Goal: Information Seeking & Learning: Learn about a topic

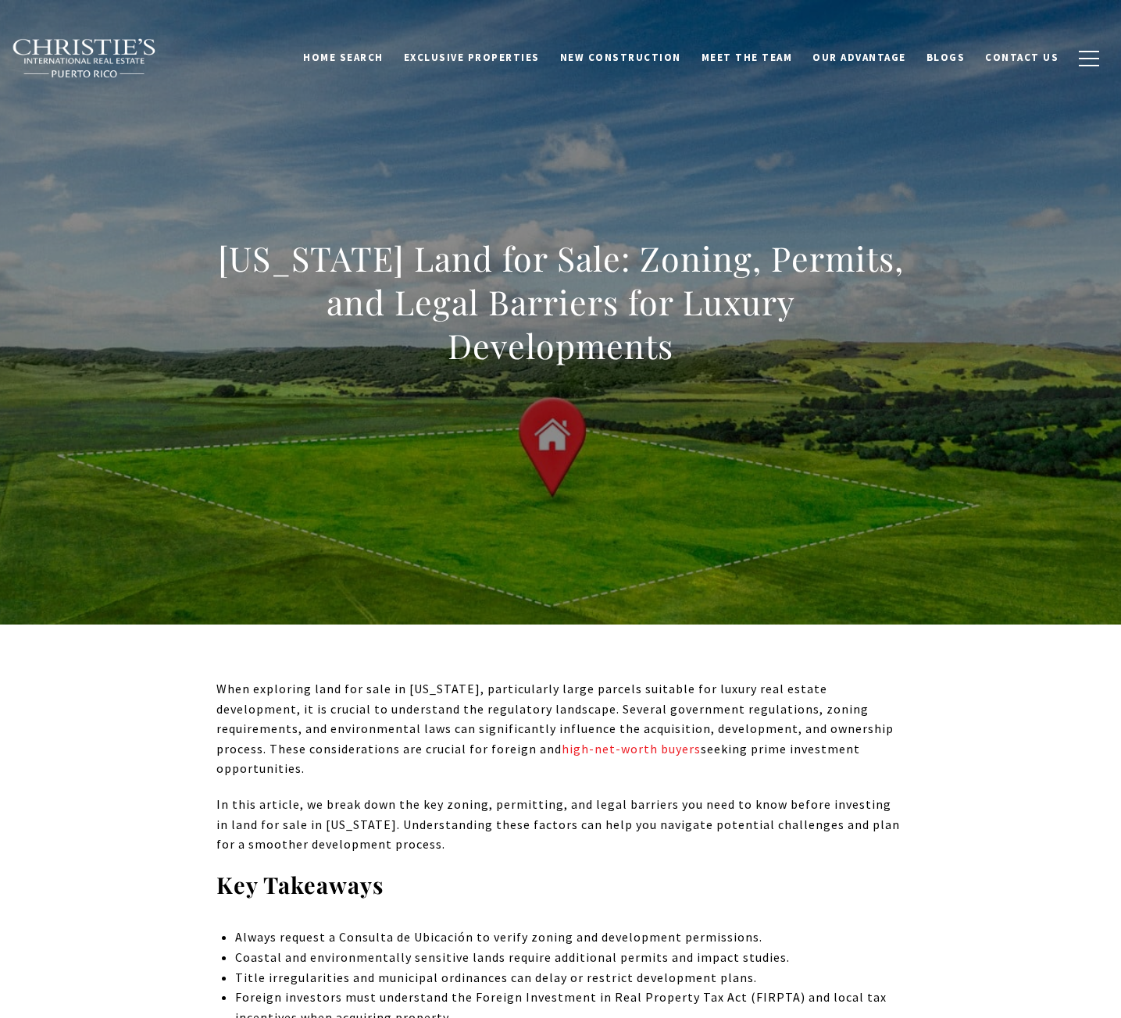
click at [1095, 458] on div "Puerto Rico Land for Sale: Zoning, Permits, and Legal Barriers for Luxury Devel…" at bounding box center [560, 312] width 1093 height 469
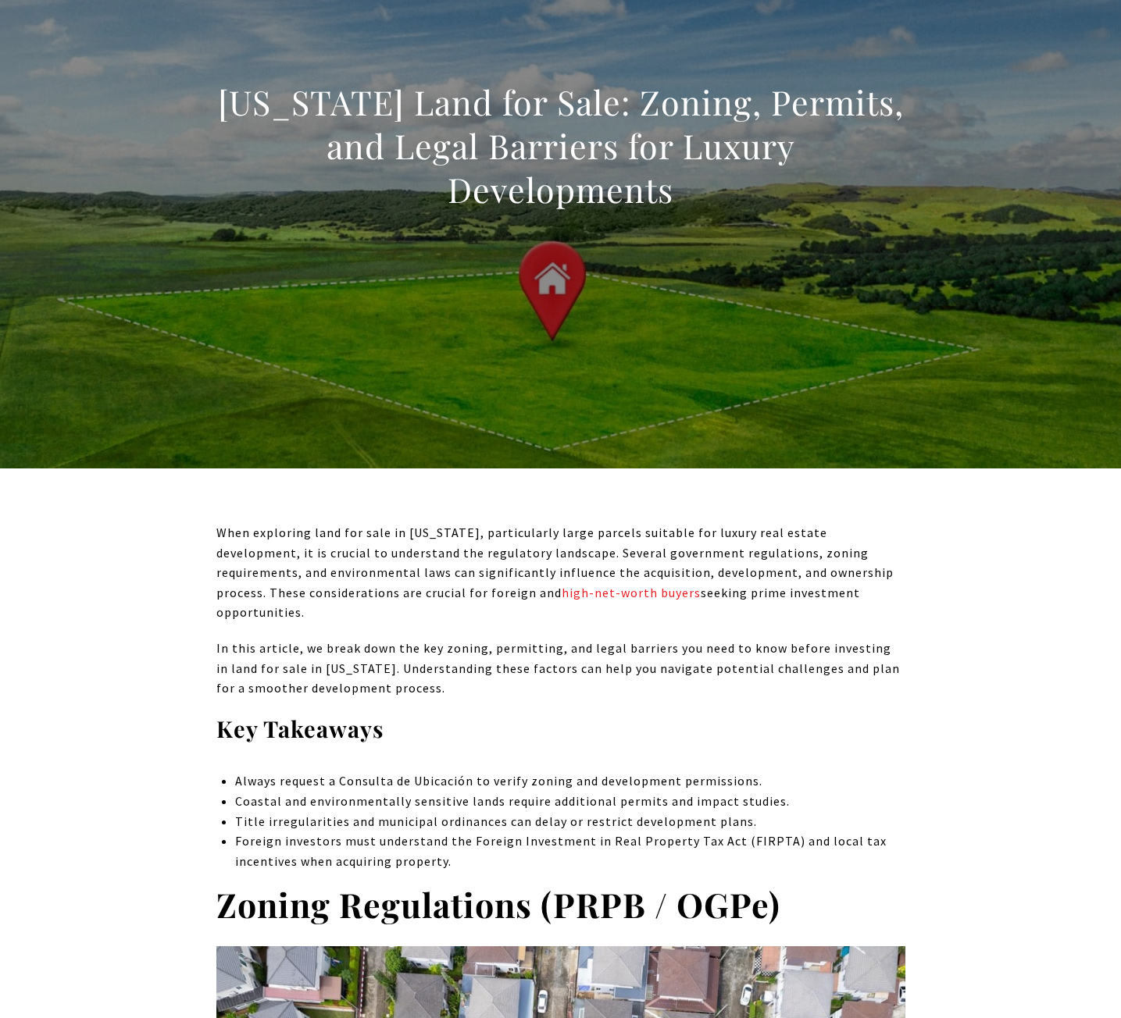
scroll to position [390, 0]
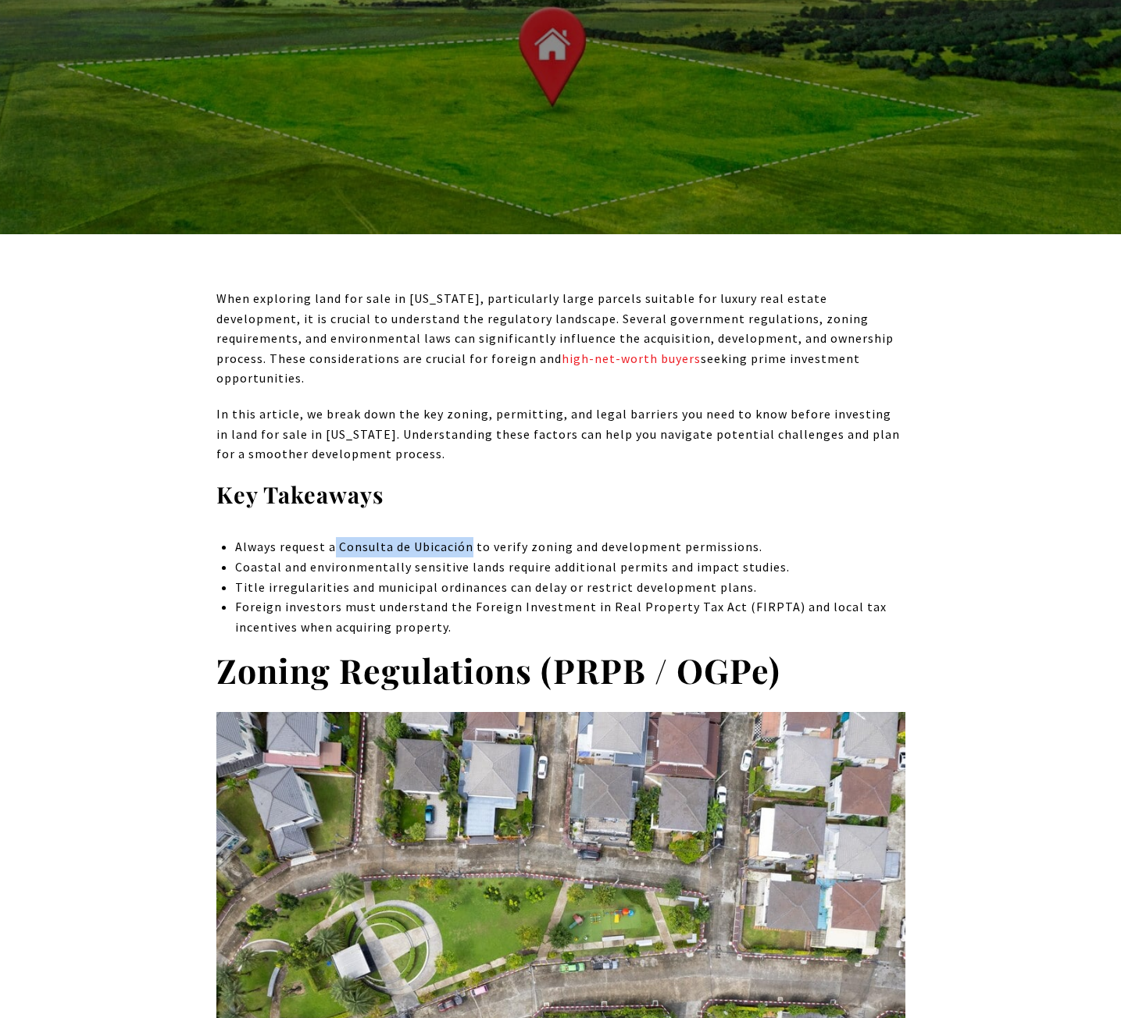
drag, startPoint x: 334, startPoint y: 526, endPoint x: 472, endPoint y: 533, distance: 137.7
click at [472, 537] on li "Always request a Consulta de Ubicación to verify zoning and development permiss…" at bounding box center [569, 547] width 669 height 20
click at [457, 597] on li "Foreign investors must understand the Foreign Investment in Real Property Tax A…" at bounding box center [569, 617] width 669 height 40
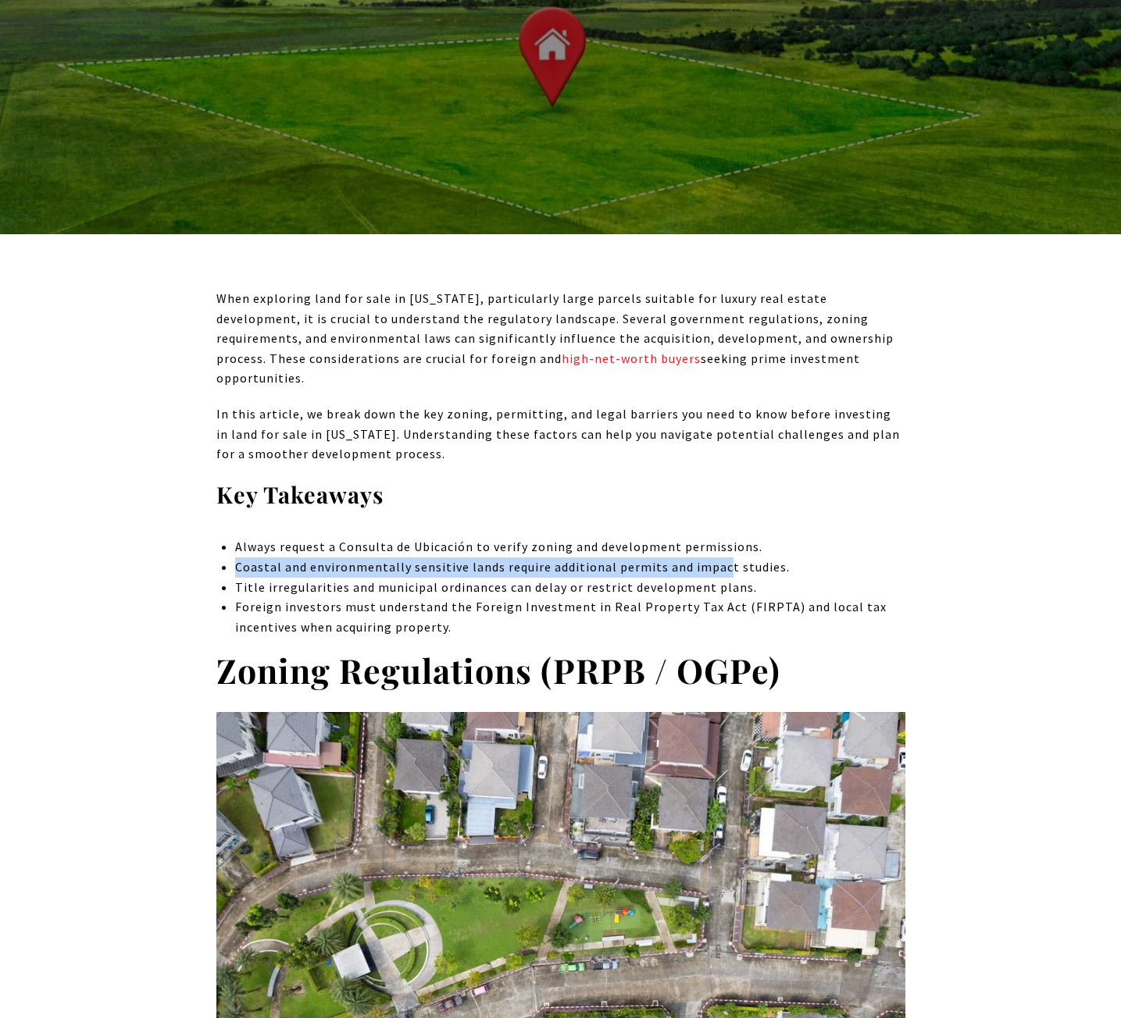
drag, startPoint x: 232, startPoint y: 544, endPoint x: 722, endPoint y: 547, distance: 490.4
click at [722, 558] on li "Coastal and environmentally sensitive lands require additional permits and impa…" at bounding box center [569, 568] width 669 height 20
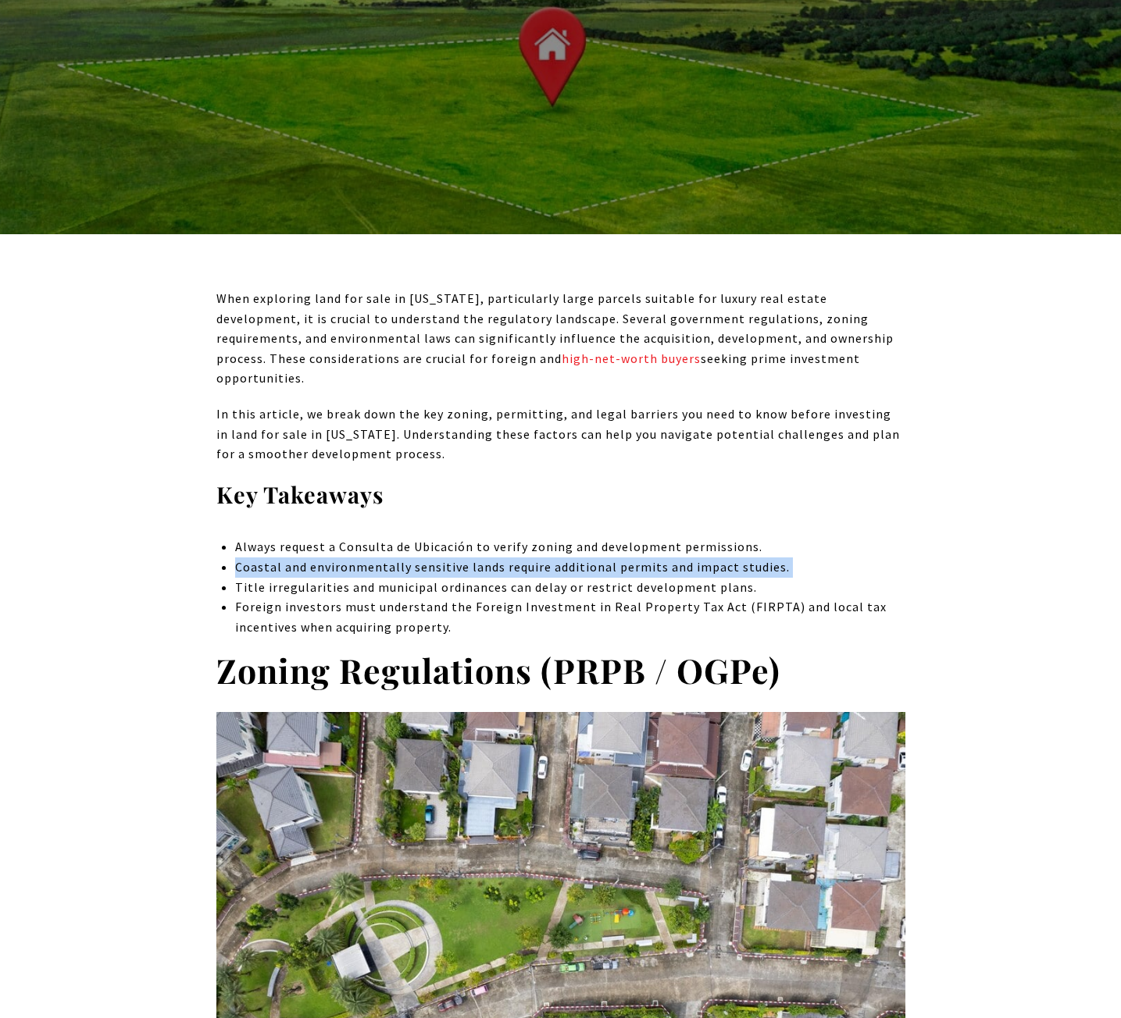
click at [722, 558] on li "Coastal and environmentally sensitive lands require additional permits and impa…" at bounding box center [569, 568] width 669 height 20
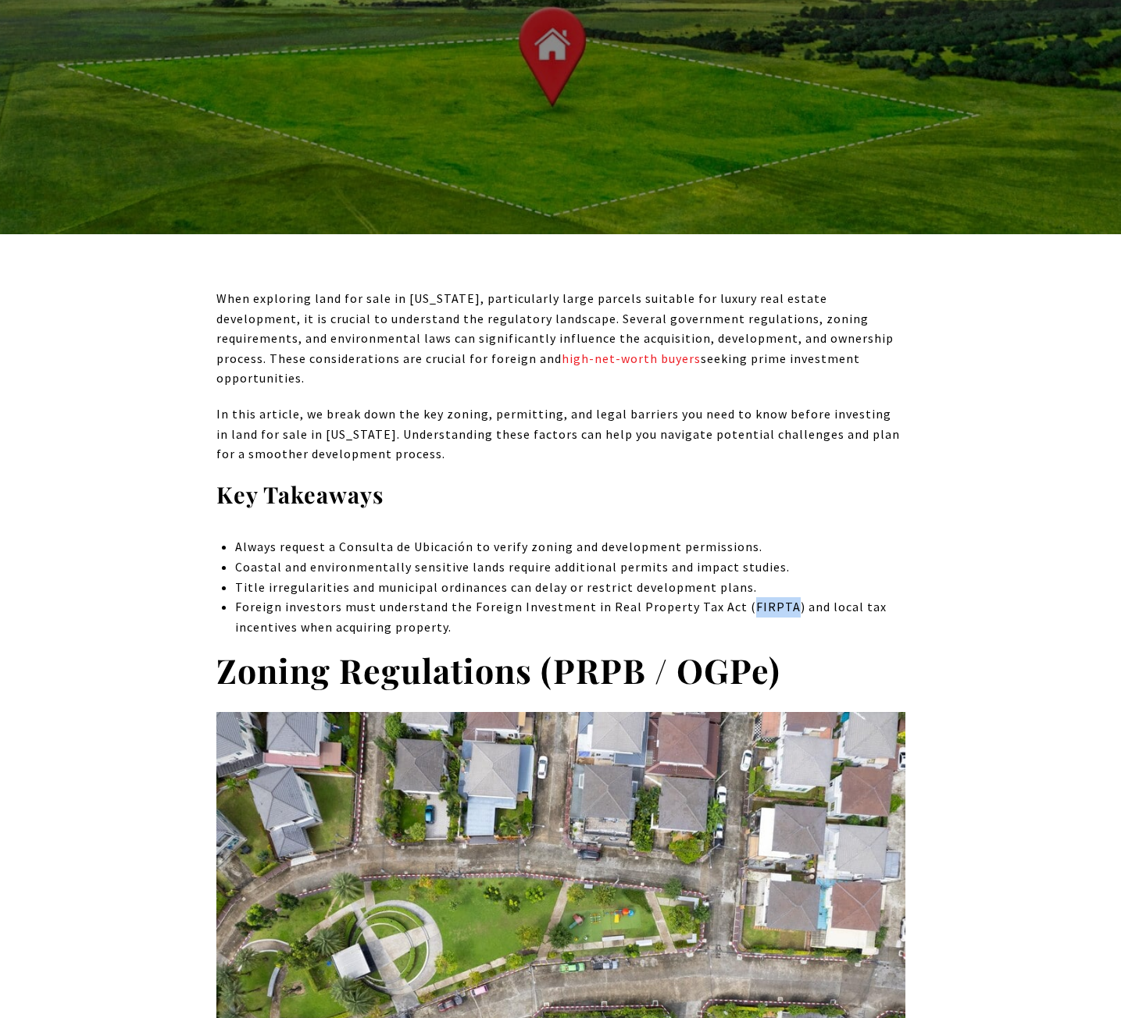
drag, startPoint x: 734, startPoint y: 590, endPoint x: 772, endPoint y: 590, distance: 38.3
click at [772, 597] on li "Foreign investors must understand the Foreign Investment in Real Property Tax A…" at bounding box center [569, 617] width 669 height 40
copy li "FIRPTA"
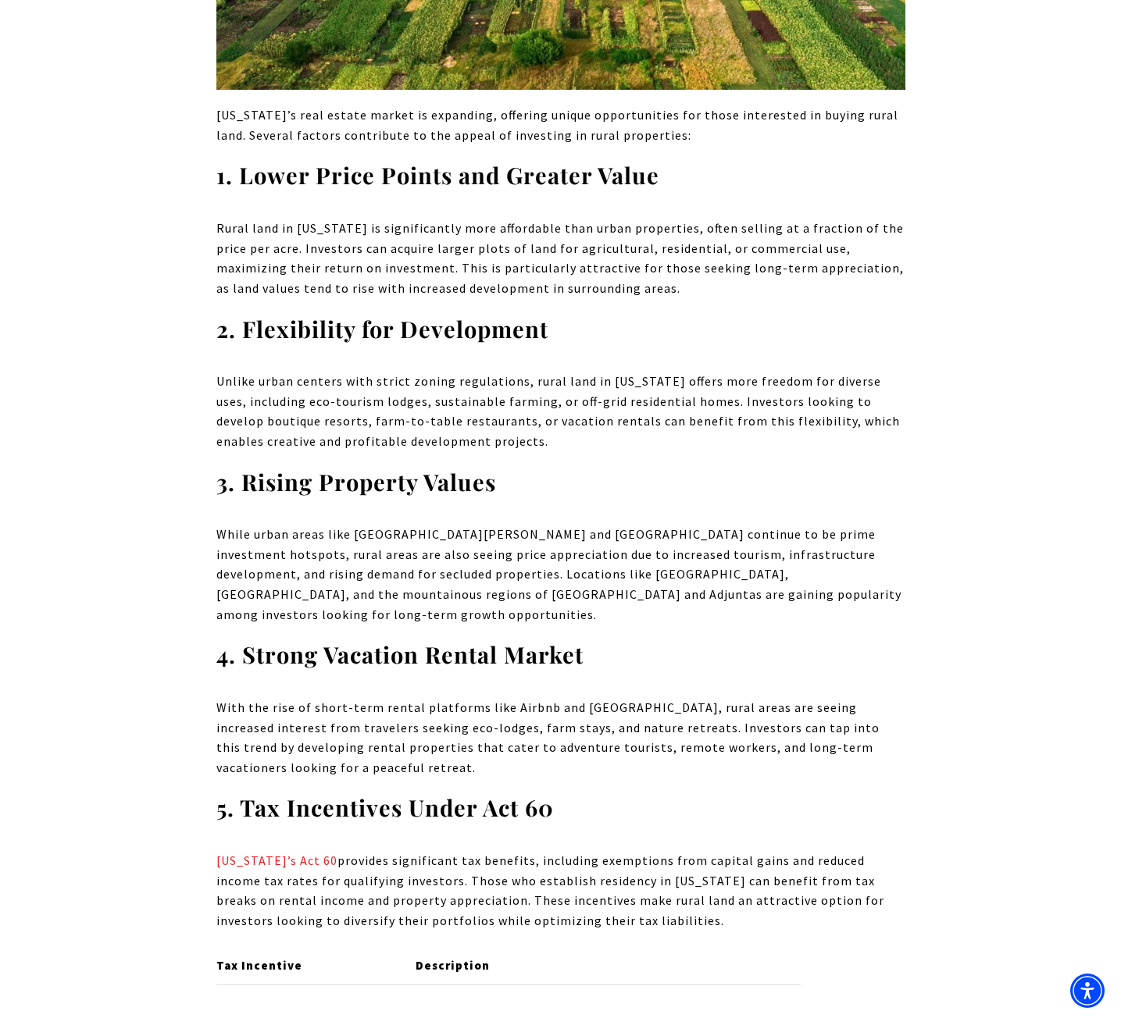
scroll to position [1640, 0]
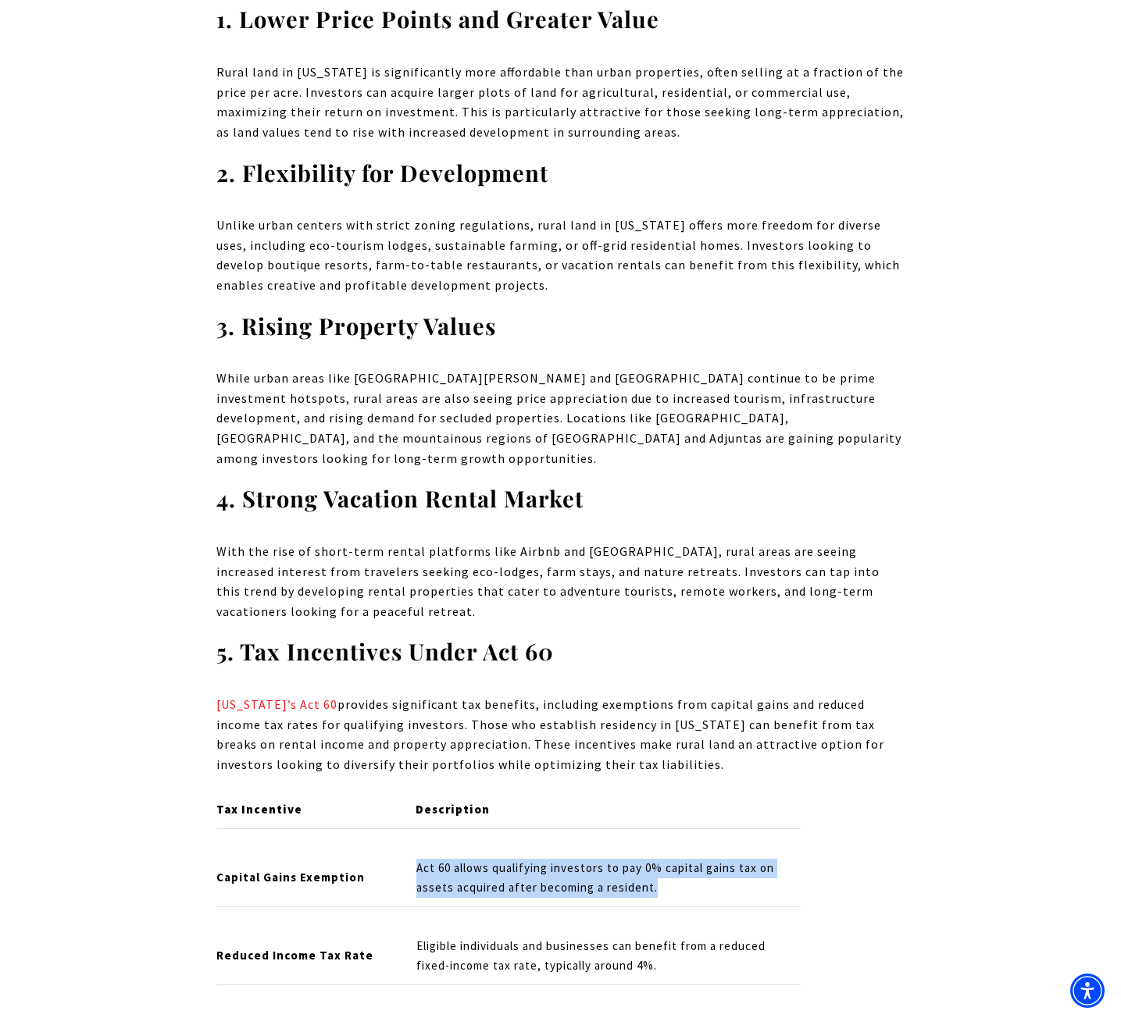
drag, startPoint x: 410, startPoint y: 846, endPoint x: 719, endPoint y: 859, distance: 309.5
click at [719, 859] on td "Act 60 allows qualifying investors to pay 0% capital gains tax on assets acquir…" at bounding box center [602, 878] width 397 height 58
click at [632, 863] on td "Act 60 allows qualifying investors to pay 0% capital gains tax on assets acquir…" at bounding box center [602, 878] width 397 height 58
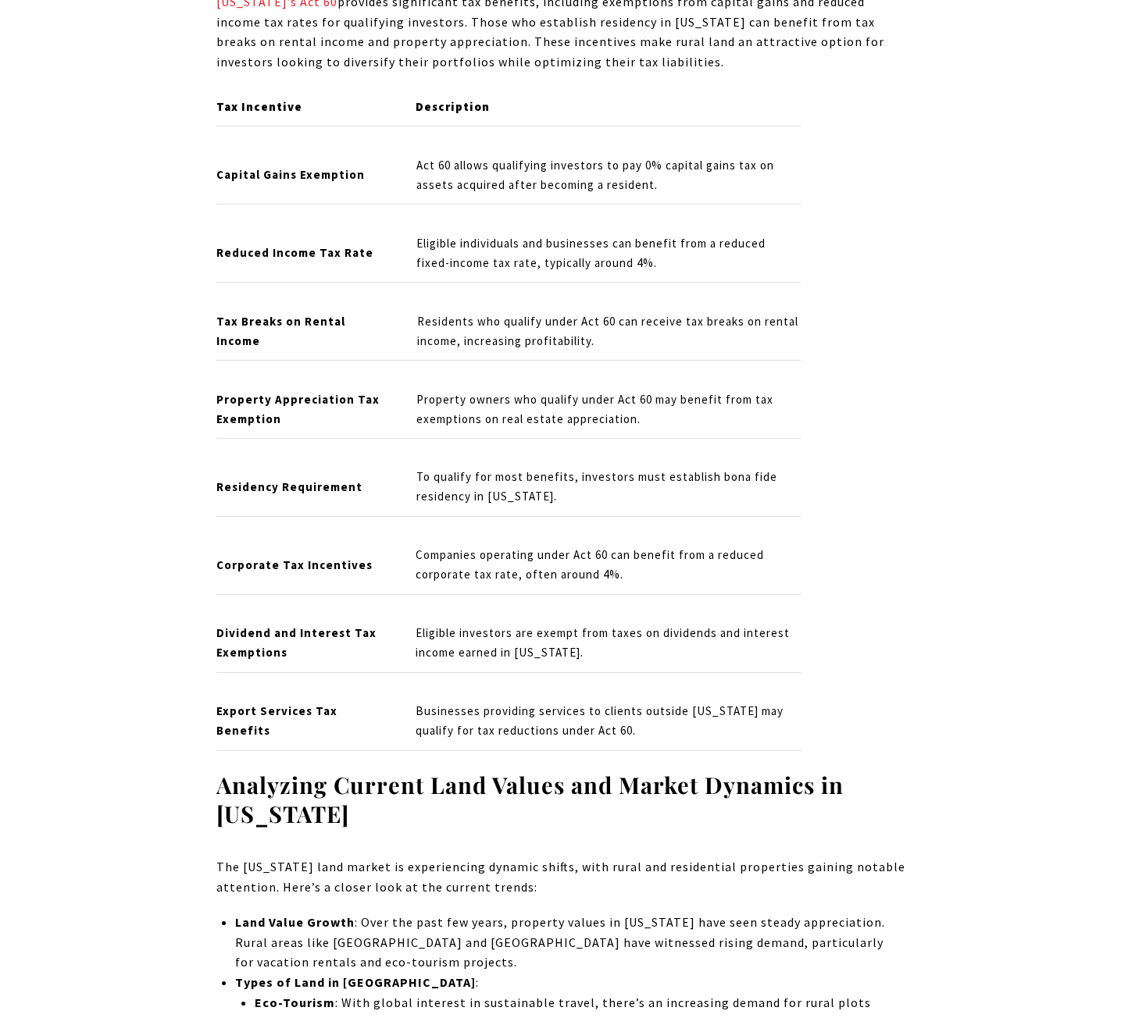
scroll to position [2265, 0]
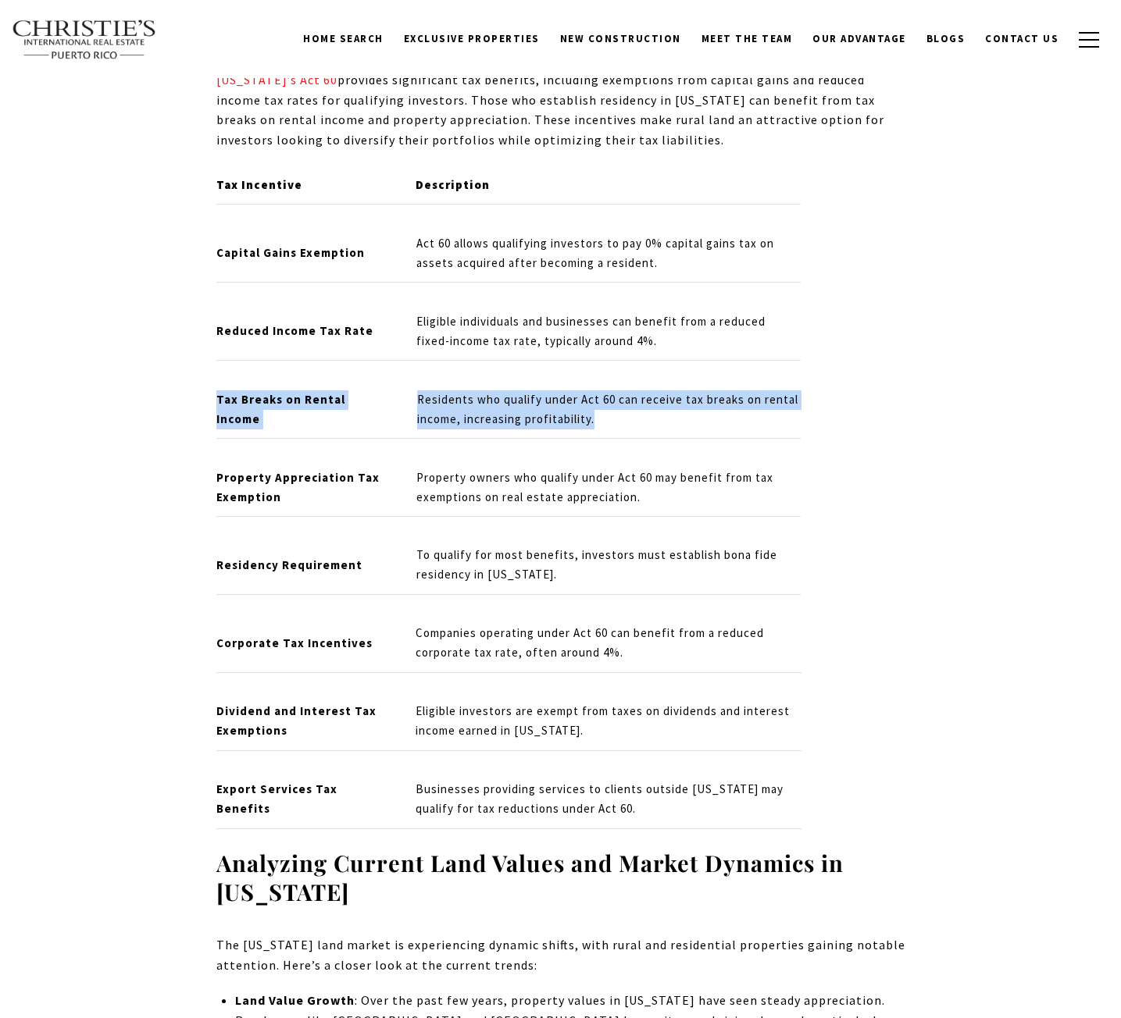
drag, startPoint x: 208, startPoint y: 390, endPoint x: 667, endPoint y: 399, distance: 459.2
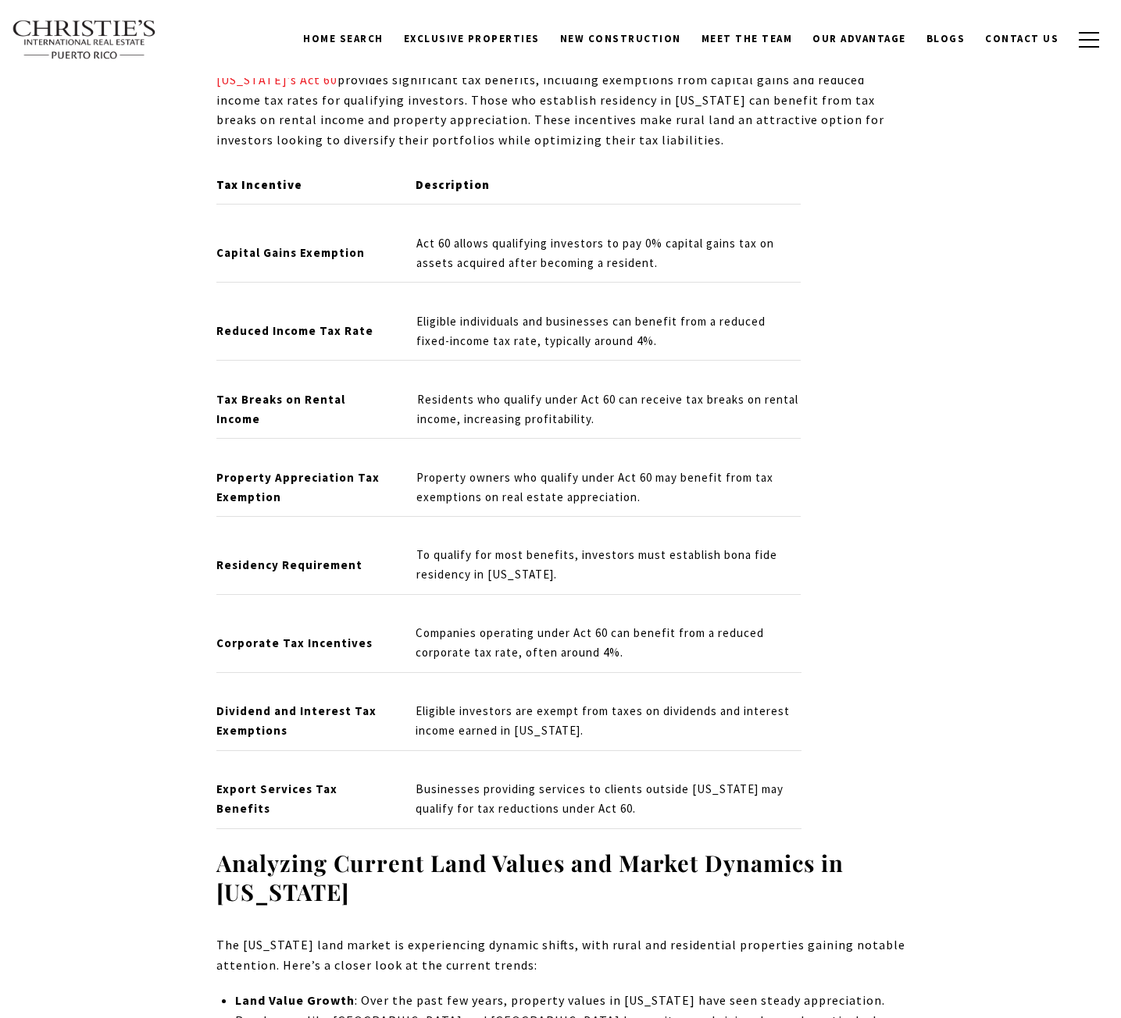
click at [675, 646] on td "Companies operating under Act 60 can benefit from a reduced corporate tax rate,…" at bounding box center [602, 644] width 399 height 58
click at [245, 470] on strong "Property Appreciation Tax Exemption" at bounding box center [297, 487] width 163 height 34
click at [244, 470] on strong "Property Appreciation Tax Exemption" at bounding box center [297, 487] width 163 height 34
click at [290, 536] on td "Residency Requirement" at bounding box center [309, 565] width 187 height 58
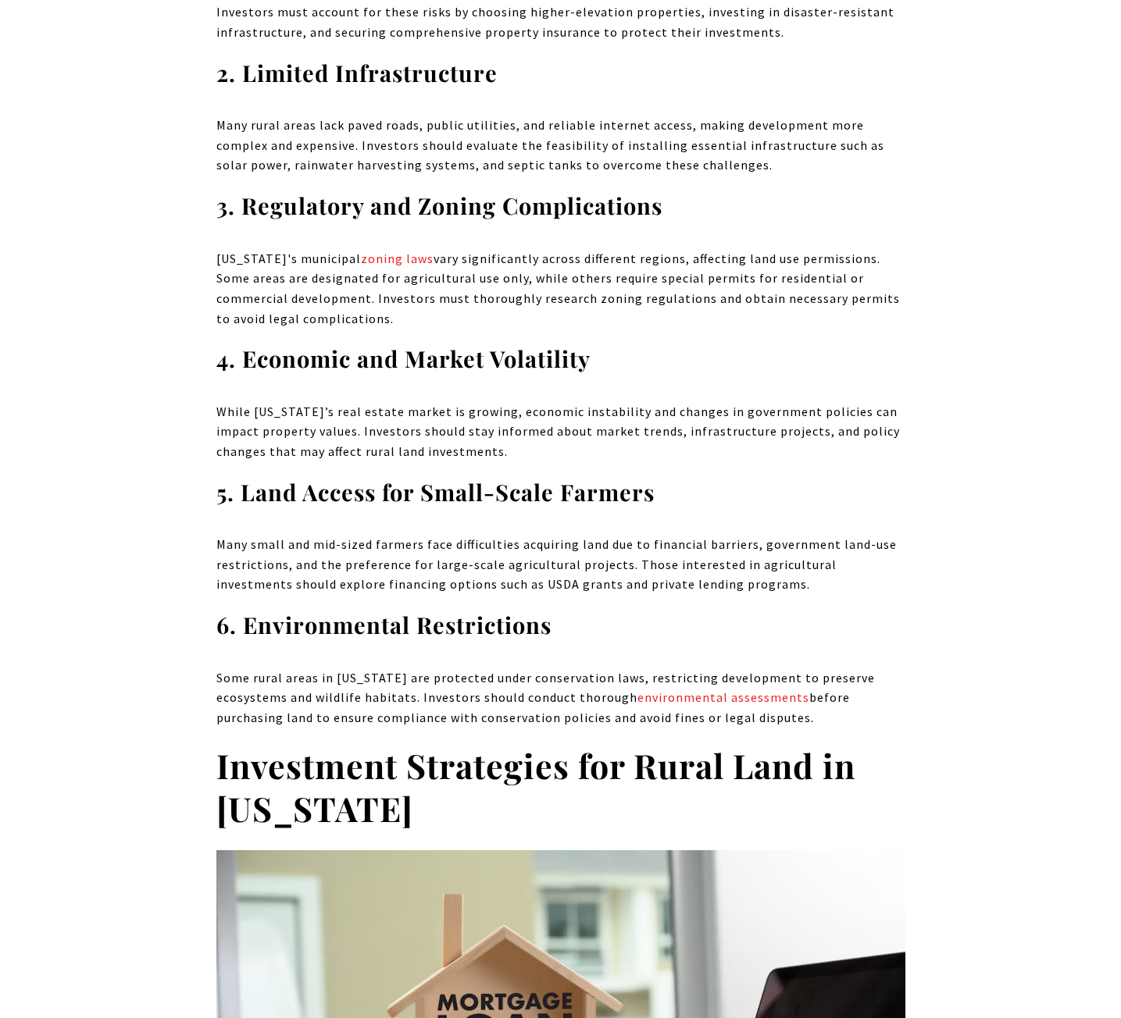
scroll to position [4529, 0]
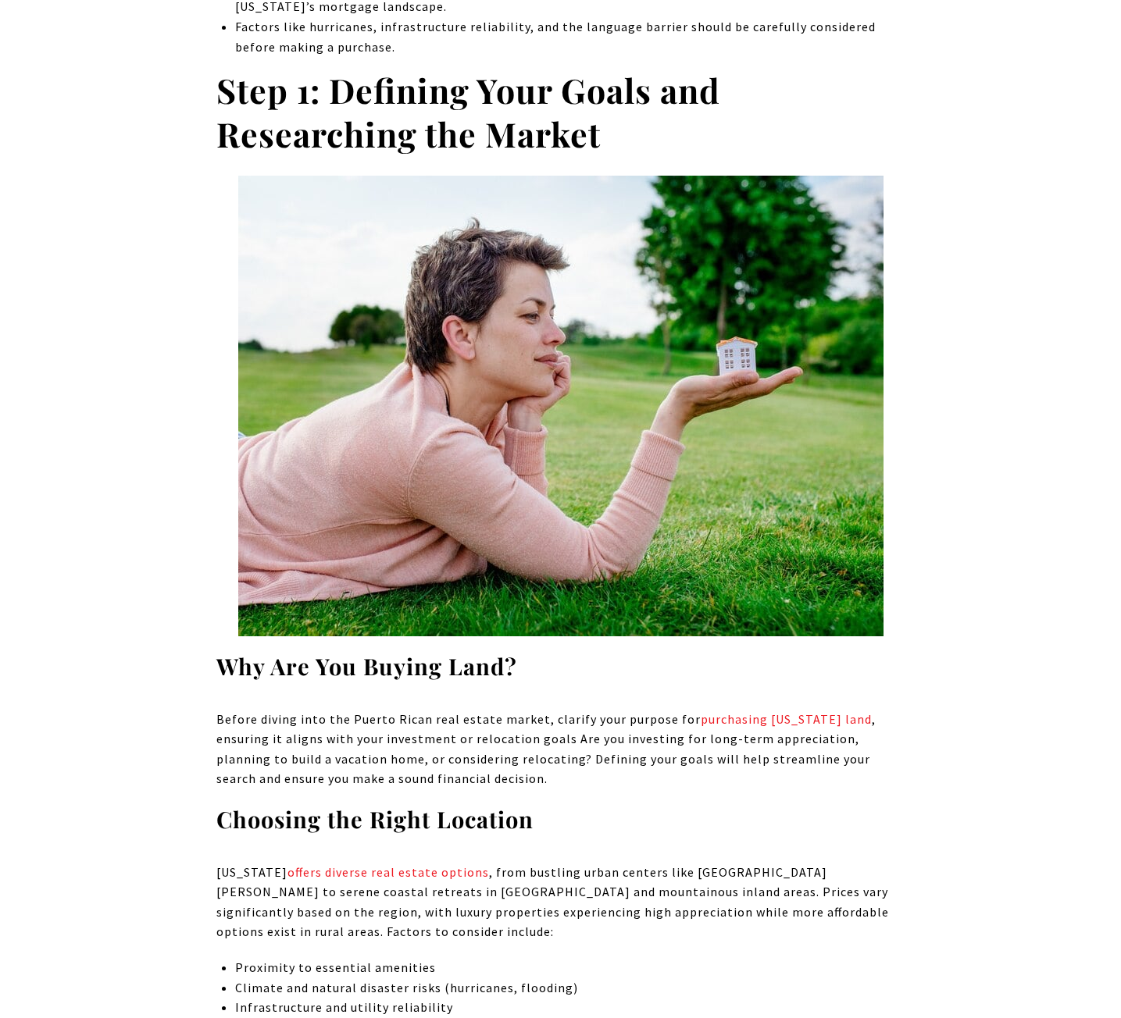
scroll to position [1562, 0]
